Goal: Information Seeking & Learning: Find specific fact

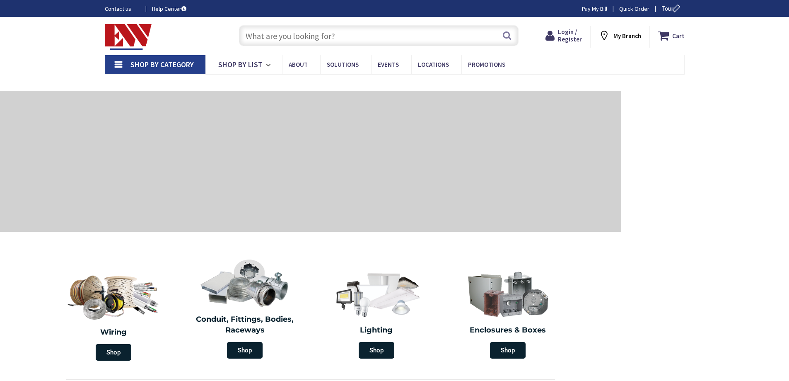
click at [308, 39] on input "text" at bounding box center [379, 35] width 280 height 21
paste input "BFP22-120"
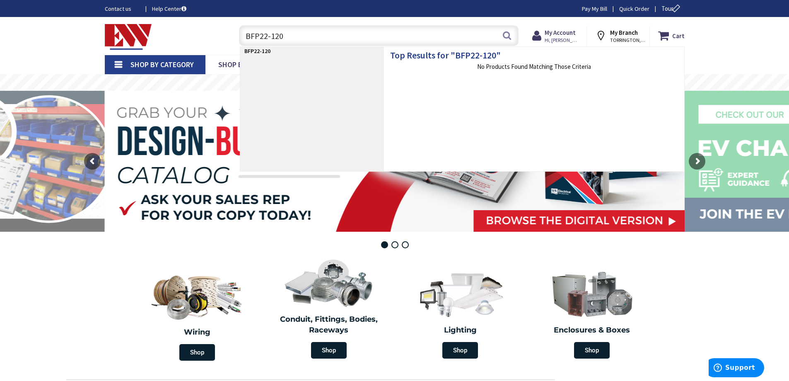
click at [292, 40] on input "BFP22-120" at bounding box center [379, 35] width 280 height 21
click at [311, 25] on input "BFP22-120" at bounding box center [379, 35] width 280 height 21
paste input "-Line BFP22-120 Glass Reinforced Polyester Resin Channel 10-ft x 1-5/8-Inch x 1…"
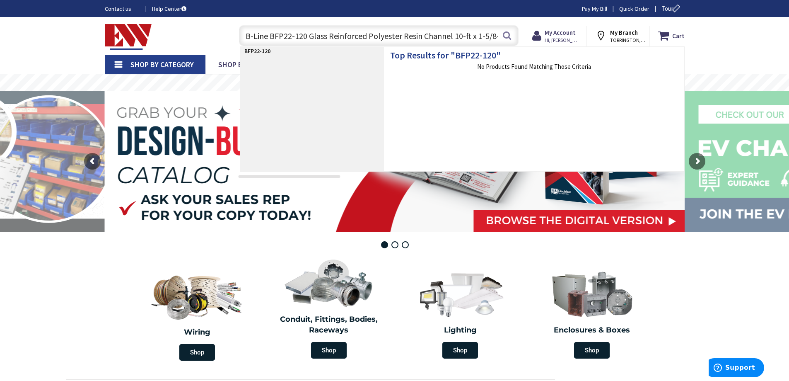
scroll to position [0, 53]
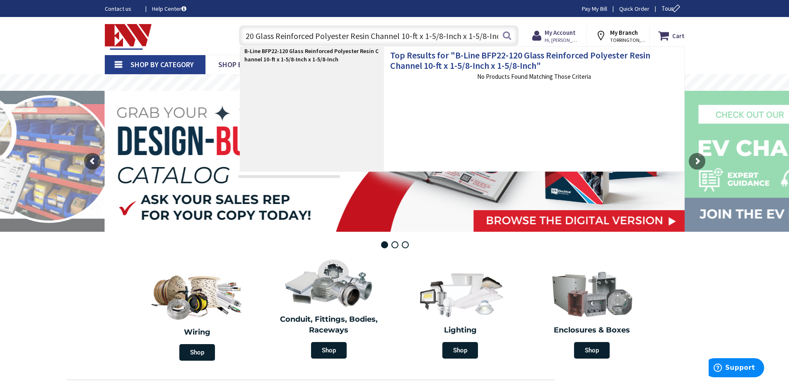
type input "B-Line BFP22-120 Glass Reinforced Polyester Resin Channel 10-ft x 1-5/8-Inch x …"
click at [445, 48] on h4 "Top Results for " B-Line BFP22-120 Glass Reinforced Polyester Resin Channel 10-…" at bounding box center [534, 58] width 288 height 23
click at [449, 57] on h4 "Top Results for " B-Line BFP22-120 Glass Reinforced Polyester Resin Channel 10-…" at bounding box center [534, 58] width 288 height 23
click at [318, 58] on strong "B-Line BFP22-120 Glass Reinforced Polyester Resin Channel 10-ft x 1-5/8-Inch x …" at bounding box center [311, 55] width 134 height 16
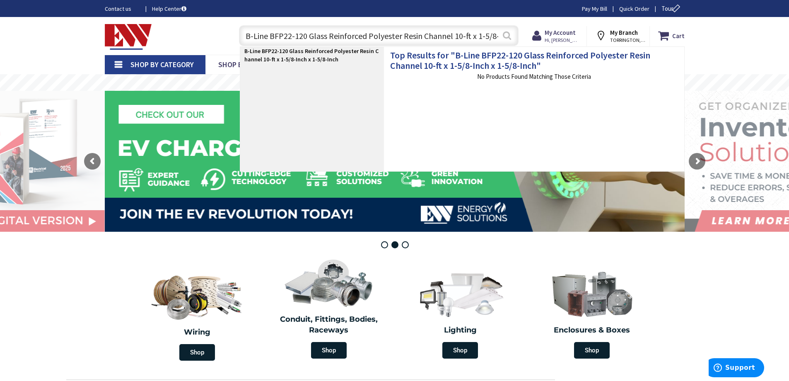
click at [508, 36] on button "Search" at bounding box center [507, 35] width 11 height 19
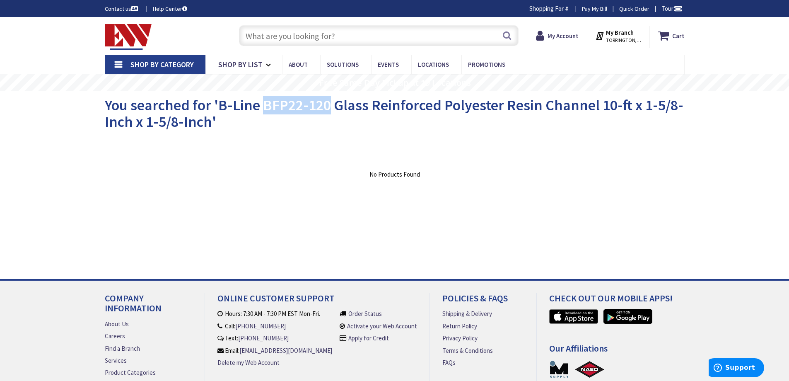
drag, startPoint x: 263, startPoint y: 104, endPoint x: 330, endPoint y: 103, distance: 67.1
click at [330, 103] on span "You searched for 'B-Line BFP22-120 Glass Reinforced Polyester Resin Channel 10-…" at bounding box center [394, 113] width 579 height 35
copy span "BFP22-120"
click at [356, 40] on input "text" at bounding box center [379, 35] width 280 height 21
paste input "BFP22-120"
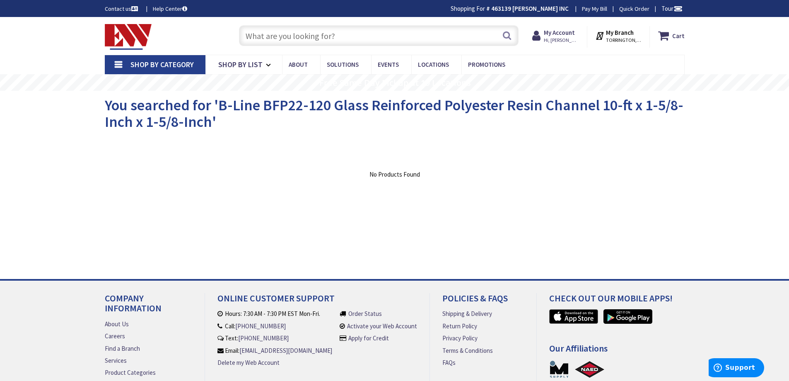
type input "BFP22-120"
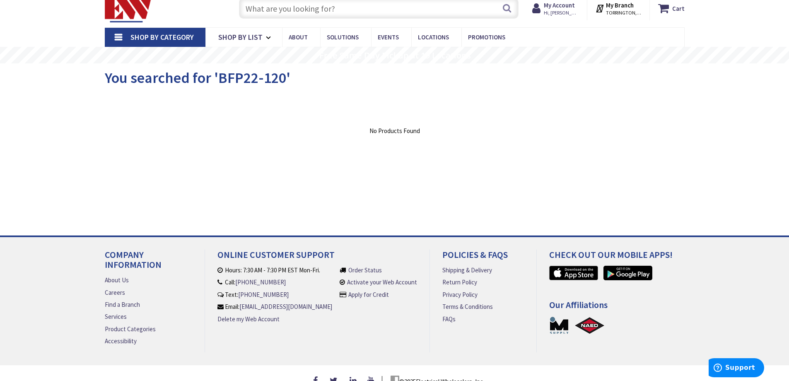
scroll to position [41, 0]
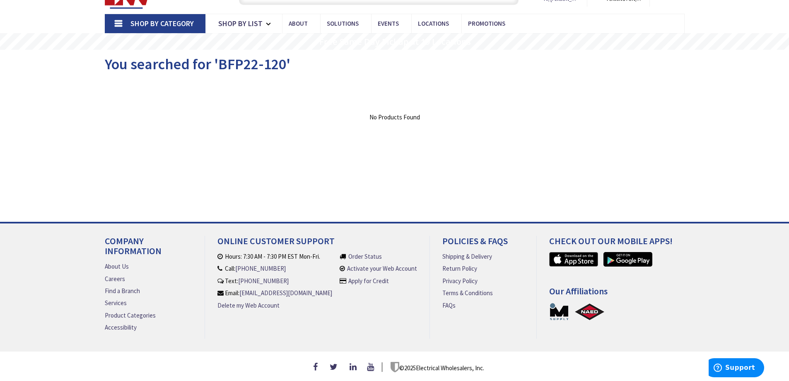
drag, startPoint x: 288, startPoint y: 265, endPoint x: 237, endPoint y: 271, distance: 51.3
click at [237, 271] on li "Call: [PHONE_NUMBER]" at bounding box center [275, 268] width 115 height 9
copy li "[PHONE_NUMBER]"
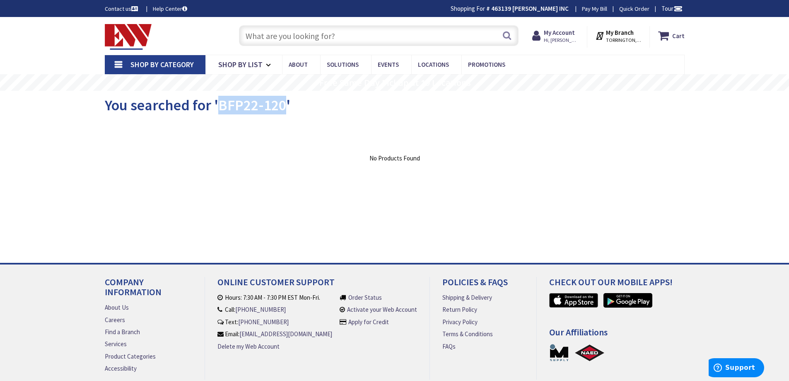
drag, startPoint x: 219, startPoint y: 107, endPoint x: 284, endPoint y: 110, distance: 65.1
click at [284, 110] on span "You searched for 'BFP22-120'" at bounding box center [198, 105] width 186 height 19
click at [599, 65] on nav "Shop By Category Conduit and Fittings Cable Tray & Accessories Cable Trays Cabl…" at bounding box center [395, 65] width 580 height 20
click at [433, 45] on input "text" at bounding box center [379, 35] width 280 height 21
click at [435, 39] on input "text" at bounding box center [379, 35] width 280 height 21
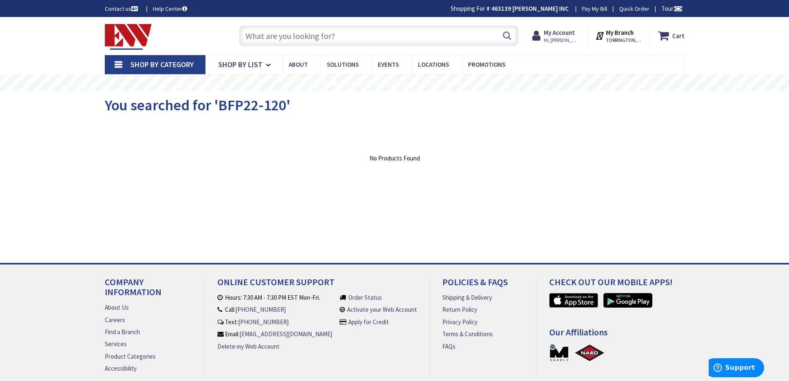
click at [505, 172] on div "View Subcategories Clear all No Products Found We found a particular page for y…" at bounding box center [395, 184] width 580 height 124
click at [554, 37] on span "Hi, [PERSON_NAME]" at bounding box center [561, 40] width 35 height 7
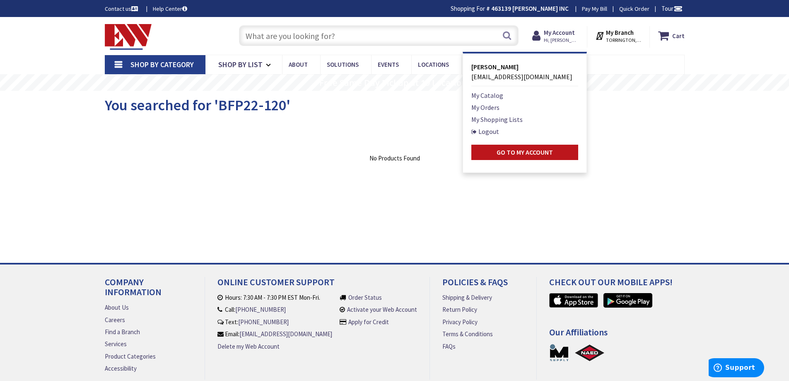
click at [539, 80] on span "[EMAIL_ADDRESS][DOMAIN_NAME]" at bounding box center [521, 77] width 101 height 8
click at [539, 80] on rs-slide "Free Same Day Pickup at 19 Locations" at bounding box center [394, 82] width 789 height 17
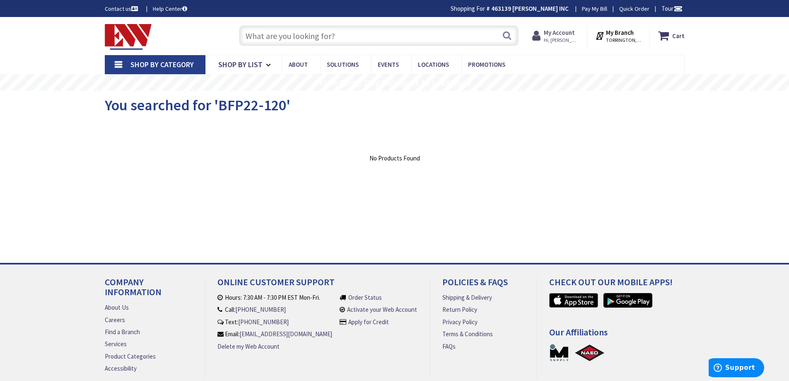
click at [544, 43] on icon at bounding box center [538, 35] width 12 height 15
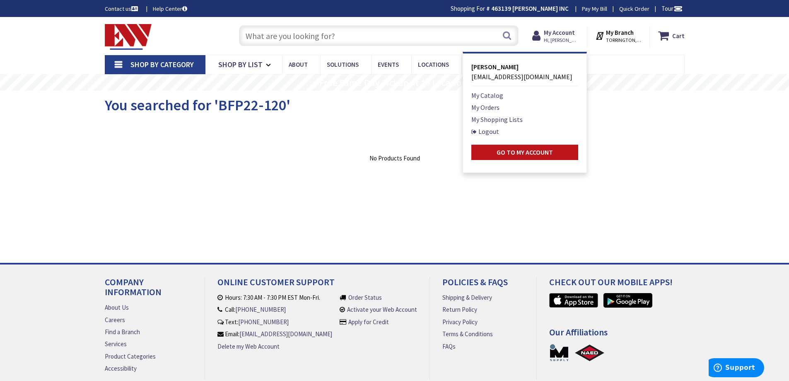
click at [525, 77] on span "[EMAIL_ADDRESS][DOMAIN_NAME]" at bounding box center [521, 77] width 101 height 8
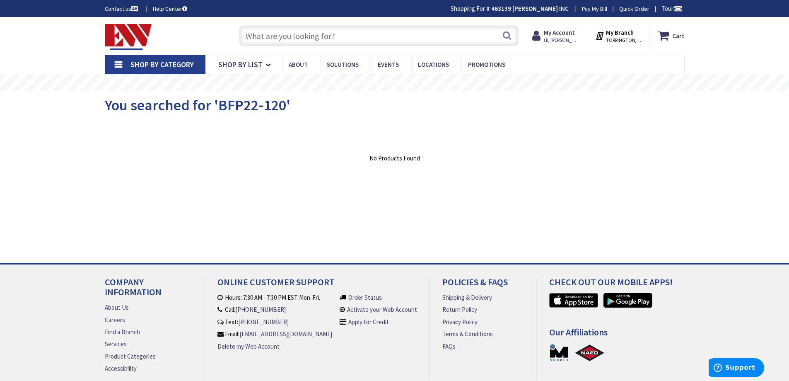
click at [525, 77] on rs-slide "Free Same Day Pickup at 19 Locations" at bounding box center [394, 82] width 789 height 17
click at [551, 41] on span "Hi, [PERSON_NAME]" at bounding box center [561, 40] width 35 height 7
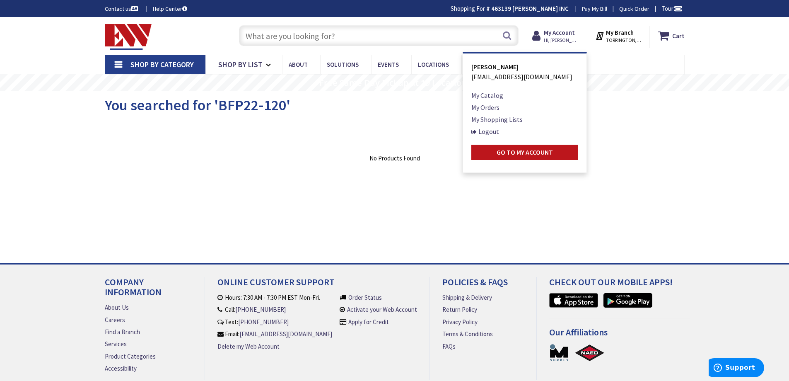
click at [479, 203] on div "View Subcategories Clear all No Products Found We found a particular page for y…" at bounding box center [395, 184] width 580 height 124
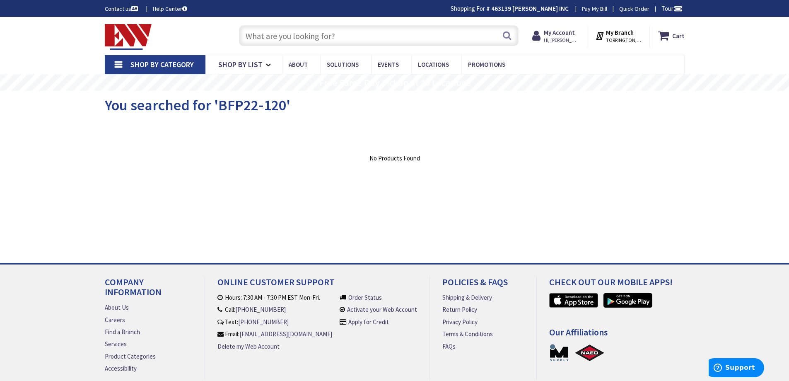
click at [367, 39] on input "text" at bounding box center [379, 35] width 280 height 21
click at [559, 37] on span "Hi, [PERSON_NAME]" at bounding box center [561, 40] width 35 height 7
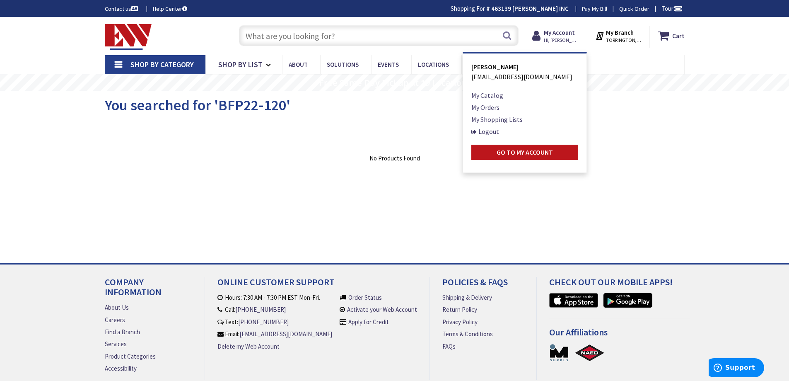
click at [517, 77] on span "[EMAIL_ADDRESS][DOMAIN_NAME]" at bounding box center [521, 77] width 101 height 8
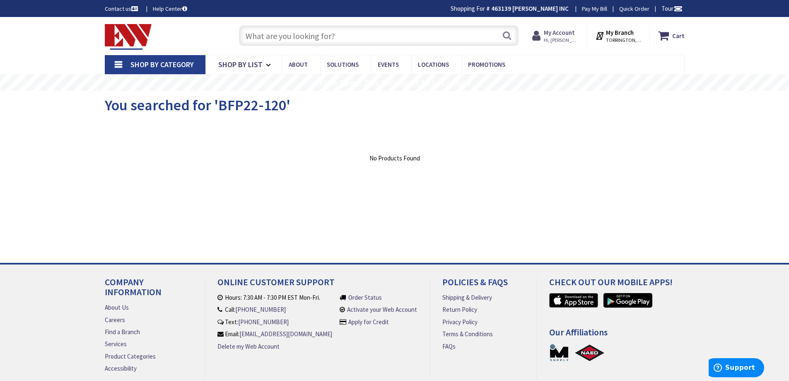
click at [550, 43] on span "Hi, [PERSON_NAME]" at bounding box center [561, 40] width 35 height 7
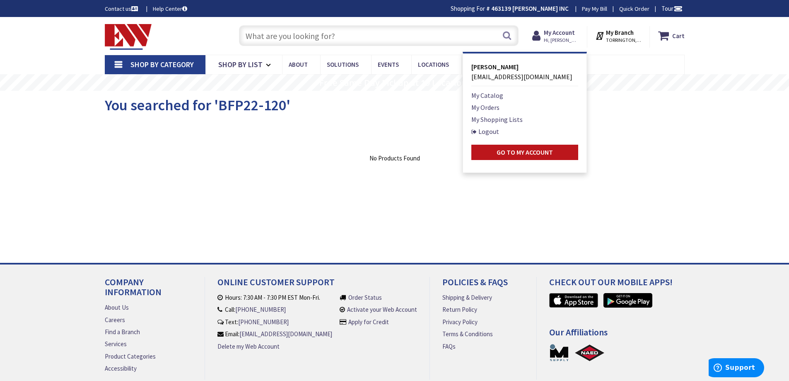
click at [501, 70] on strong "[PERSON_NAME]" at bounding box center [494, 67] width 47 height 8
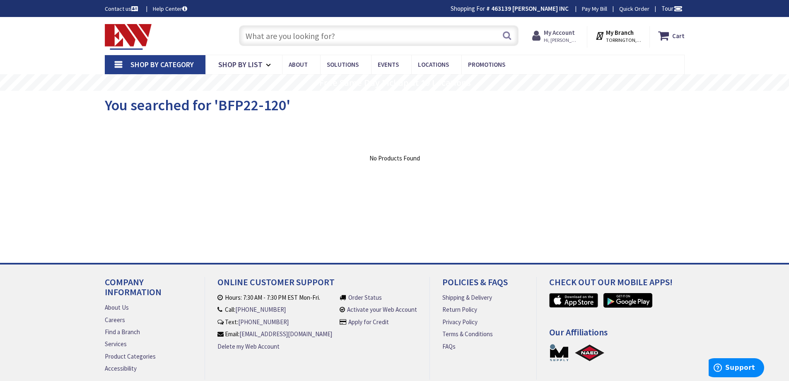
click at [544, 39] on icon at bounding box center [538, 35] width 12 height 15
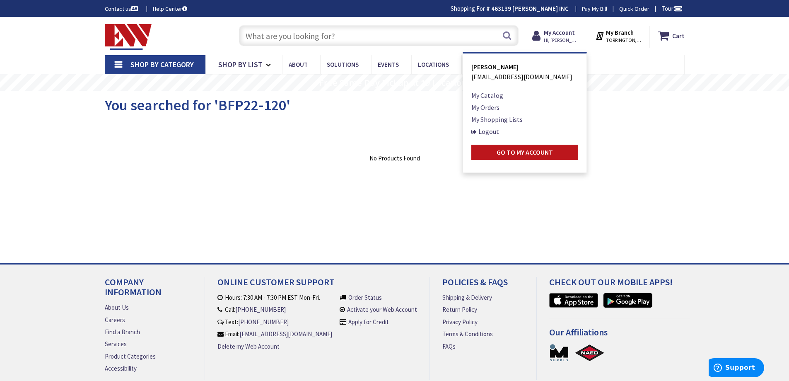
click at [650, 146] on div "Clear all" at bounding box center [395, 145] width 580 height 15
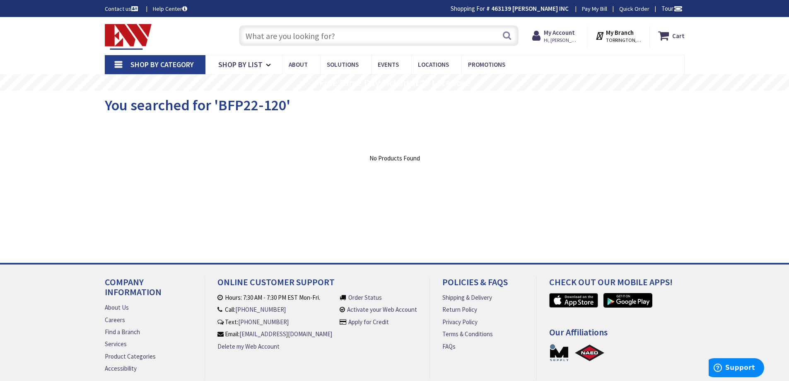
click at [702, 25] on div "Skip to Content Toggle Nav Search Cart My Cart Close" at bounding box center [394, 36] width 621 height 38
click at [592, 182] on div "View Subcategories Clear all No Products Found We found a particular page for y…" at bounding box center [395, 184] width 580 height 124
